Goal: Task Accomplishment & Management: Use online tool/utility

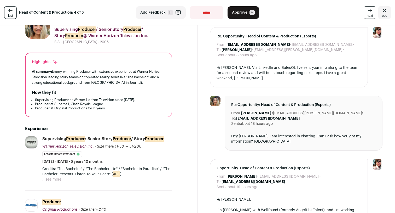
scroll to position [20, 0]
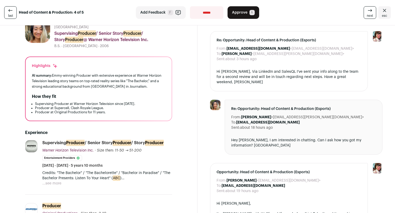
click at [52, 184] on button "...see more" at bounding box center [51, 182] width 19 height 5
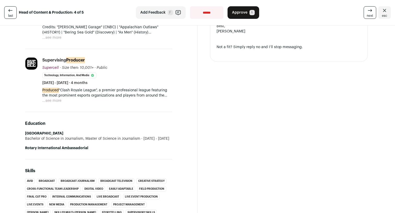
scroll to position [308, 0]
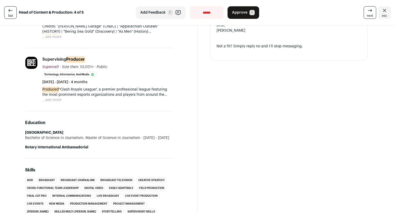
click at [54, 101] on button "...see more" at bounding box center [51, 99] width 19 height 5
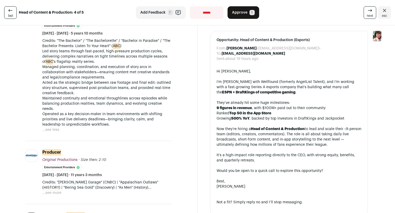
scroll to position [148, 0]
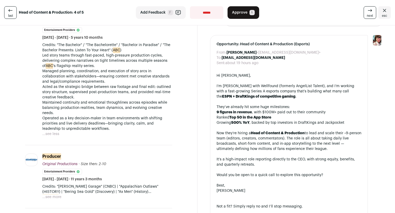
click at [54, 196] on button "...see more" at bounding box center [51, 196] width 19 height 5
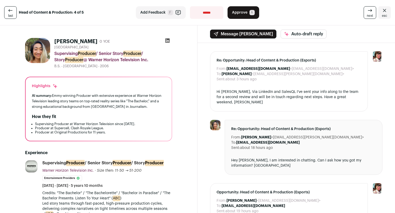
scroll to position [0, 0]
click at [8, 17] on span "last" at bounding box center [10, 16] width 5 height 4
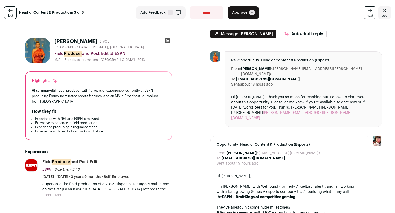
click at [11, 16] on span "last" at bounding box center [10, 16] width 5 height 4
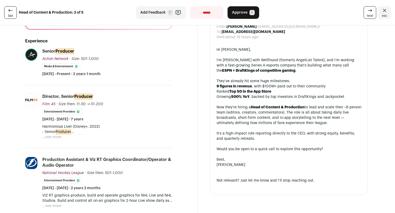
scroll to position [120, 0]
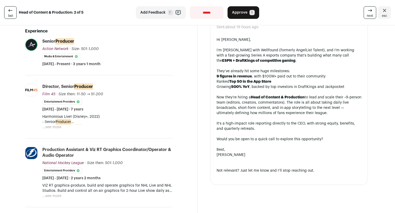
click at [14, 14] on link "last" at bounding box center [10, 12] width 13 height 13
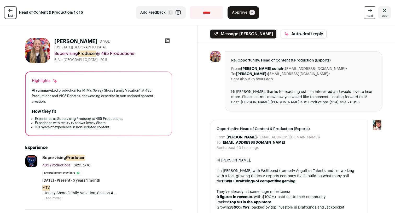
click at [14, 14] on link "last" at bounding box center [10, 12] width 13 height 13
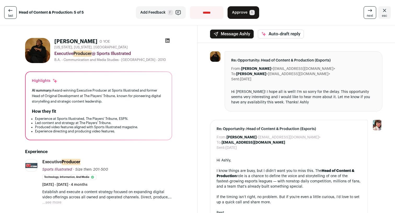
click at [13, 14] on link "last" at bounding box center [10, 12] width 13 height 13
